Goal: Transaction & Acquisition: Purchase product/service

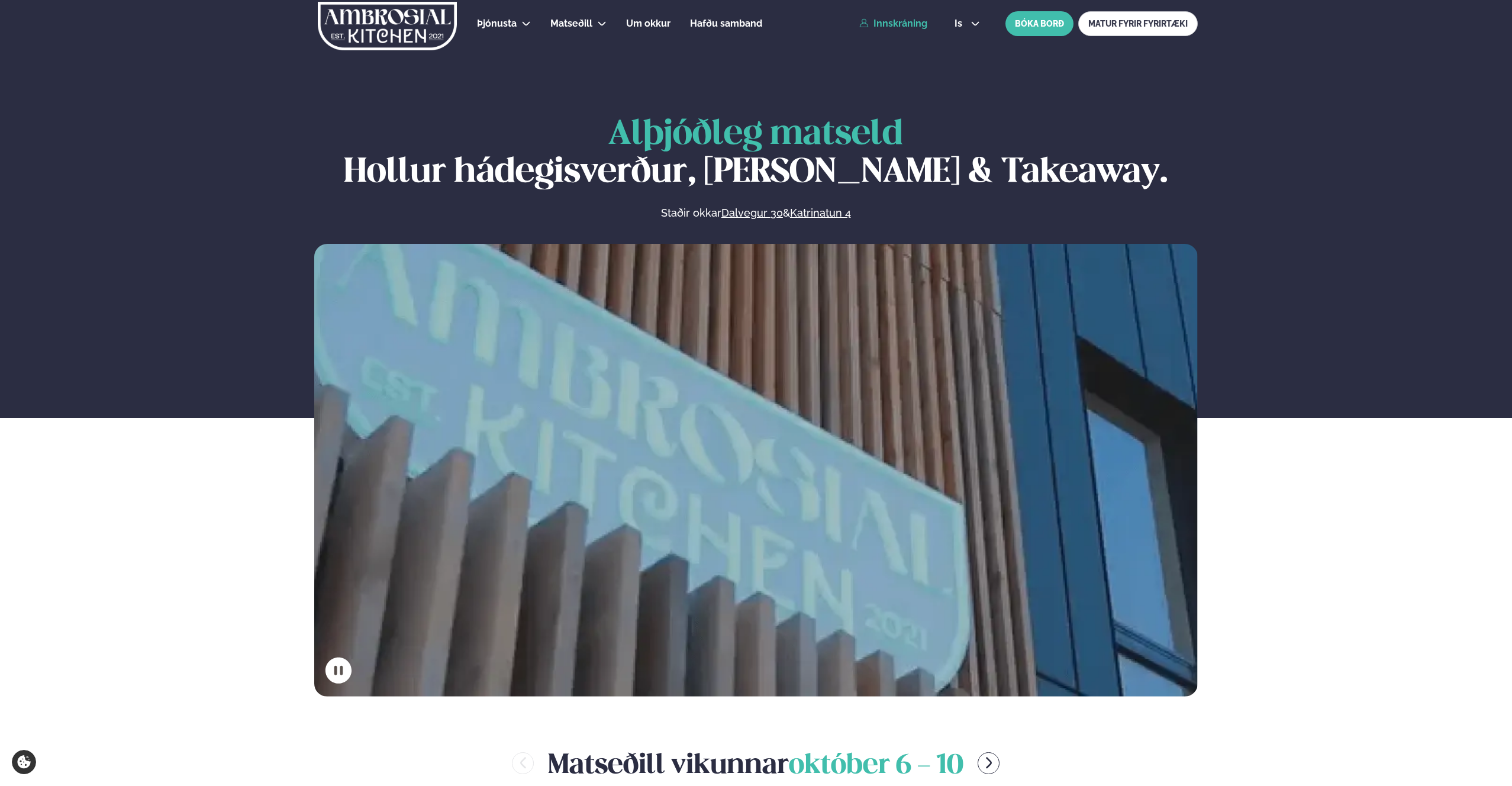
click at [899, 24] on link "Innskráning" at bounding box center [893, 23] width 68 height 11
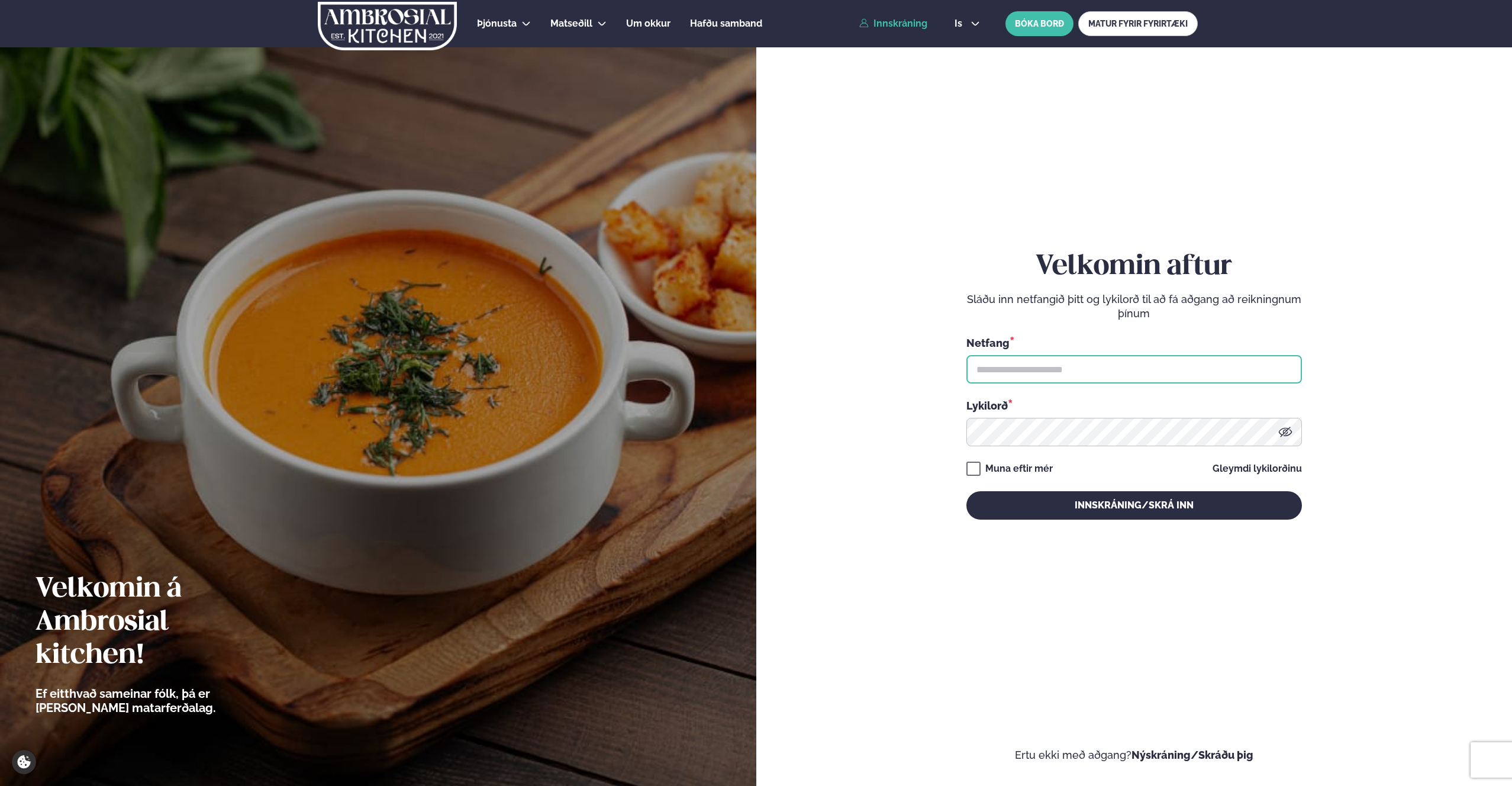
type input "**********"
click at [1107, 503] on button "Innskráning/Skrá inn" at bounding box center [1134, 505] width 336 height 28
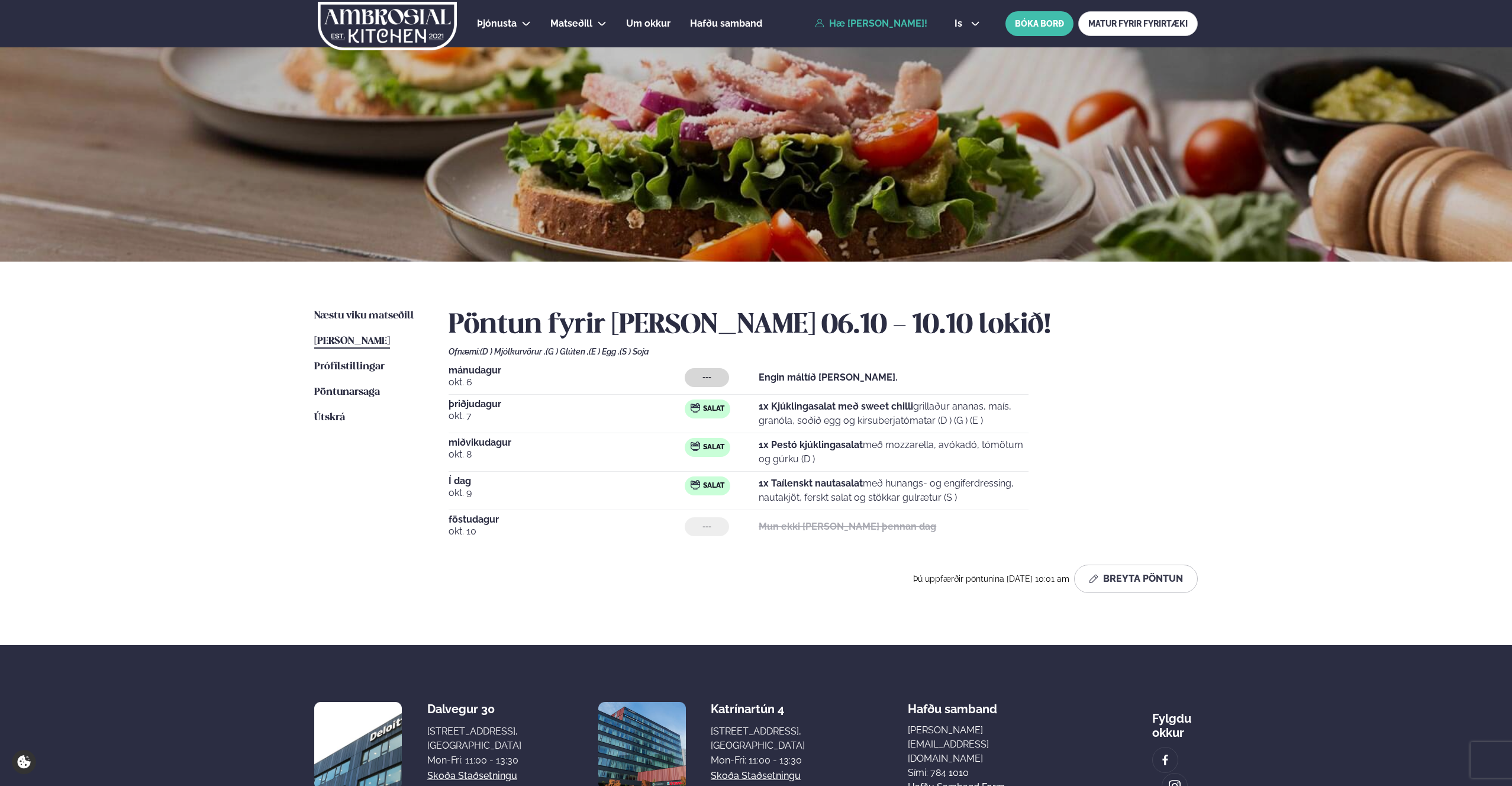
drag, startPoint x: 967, startPoint y: 496, endPoint x: 782, endPoint y: 479, distance: 185.8
click at [765, 479] on p "1x Taílenskt nautasalat með hunangs- og engiferdressing, nautakjöt, ferskt sala…" at bounding box center [894, 490] width 270 height 28
click at [1158, 505] on div "[DATE] --- Engin máltíð [PERSON_NAME]. [DATE] Salat 1x Kjúklingasalat með sweet…" at bounding box center [824, 455] width 749 height 177
click at [362, 315] on span "Næstu viku matseðill" at bounding box center [365, 316] width 100 height 10
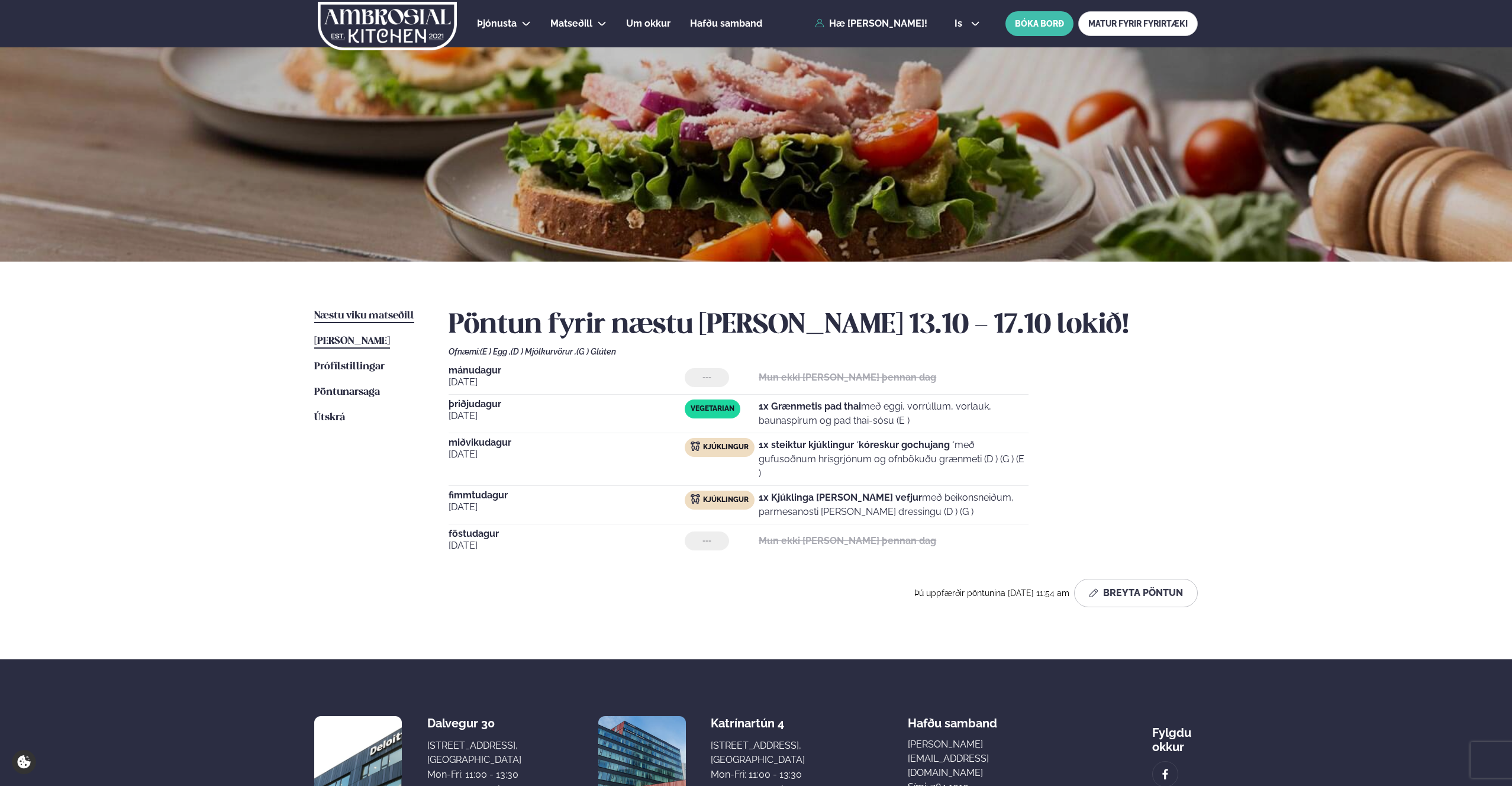
click at [374, 336] on span "[PERSON_NAME]" at bounding box center [352, 341] width 76 height 10
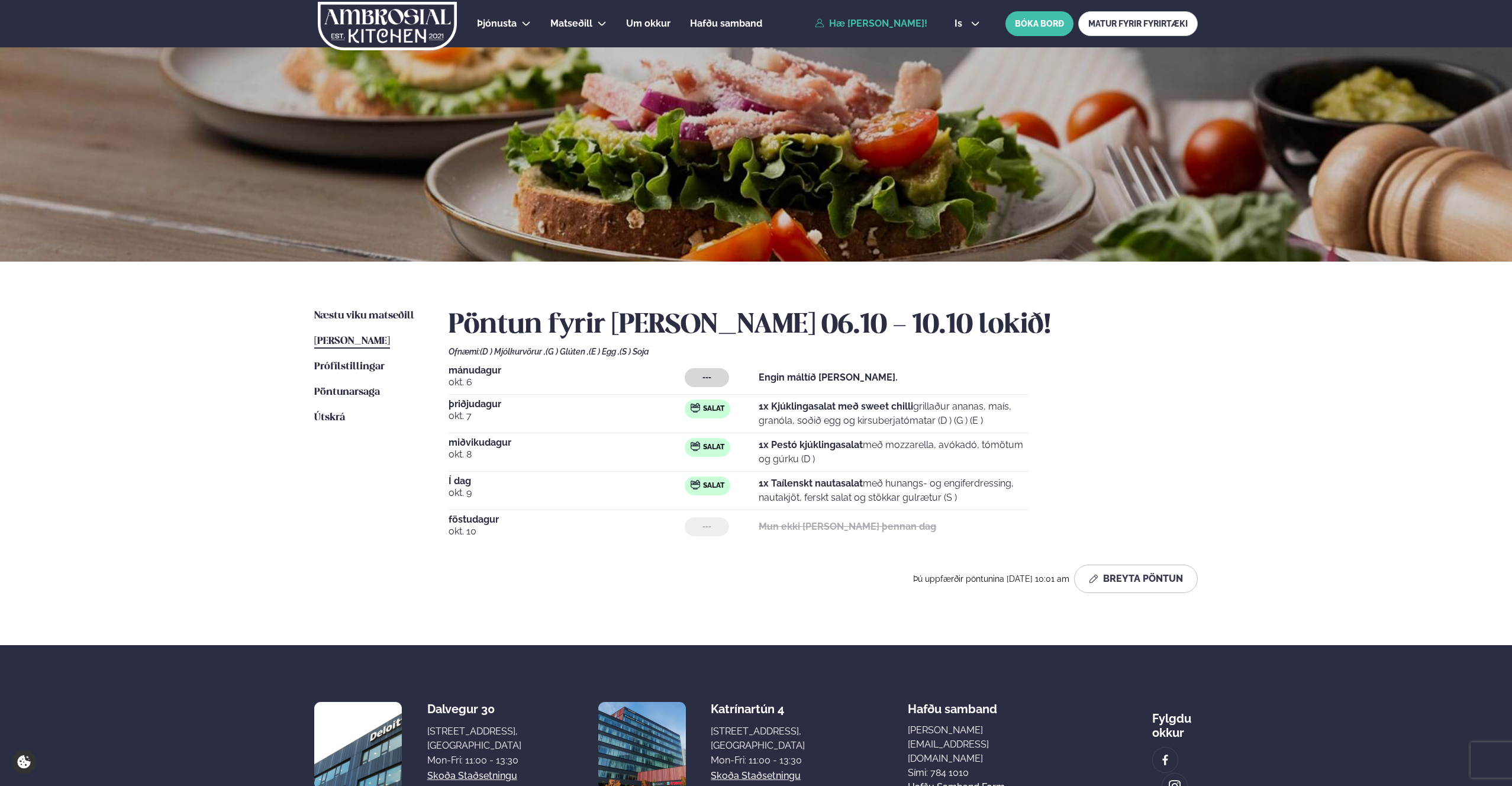
click at [948, 502] on p "1x Taílenskt nautasalat með hunangs- og engiferdressing, nautakjöt, ferskt sala…" at bounding box center [894, 490] width 270 height 28
drag, startPoint x: 988, startPoint y: 501, endPoint x: 813, endPoint y: 494, distance: 175.1
click at [720, 490] on div "Salat 1x Taílenskt nautasalat með hunangs- og engiferdressing, nautakjöt, fersk…" at bounding box center [856, 490] width 344 height 28
click at [1060, 504] on div "[DATE] --- Engin máltíð [PERSON_NAME]. [DATE] Salat 1x Kjúklingasalat með sweet…" at bounding box center [824, 455] width 749 height 177
